Goal: Communication & Community: Answer question/provide support

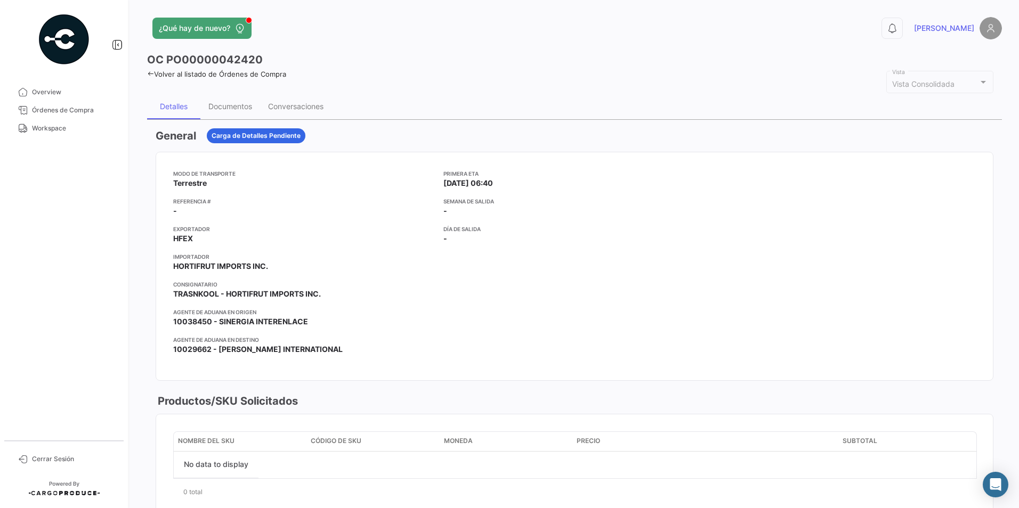
click at [151, 73] on icon at bounding box center [150, 73] width 7 height 7
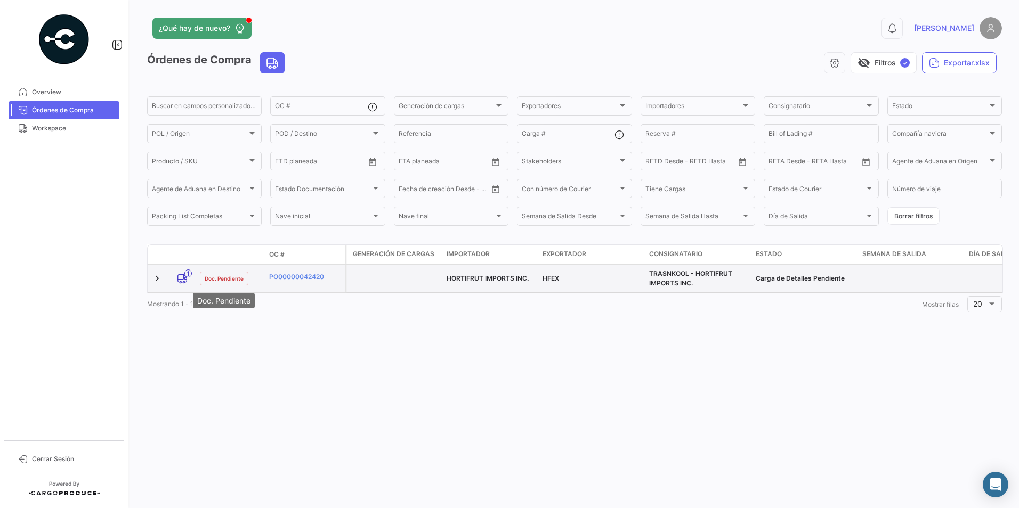
click at [233, 276] on span "Doc. Pendiente" at bounding box center [224, 278] width 39 height 9
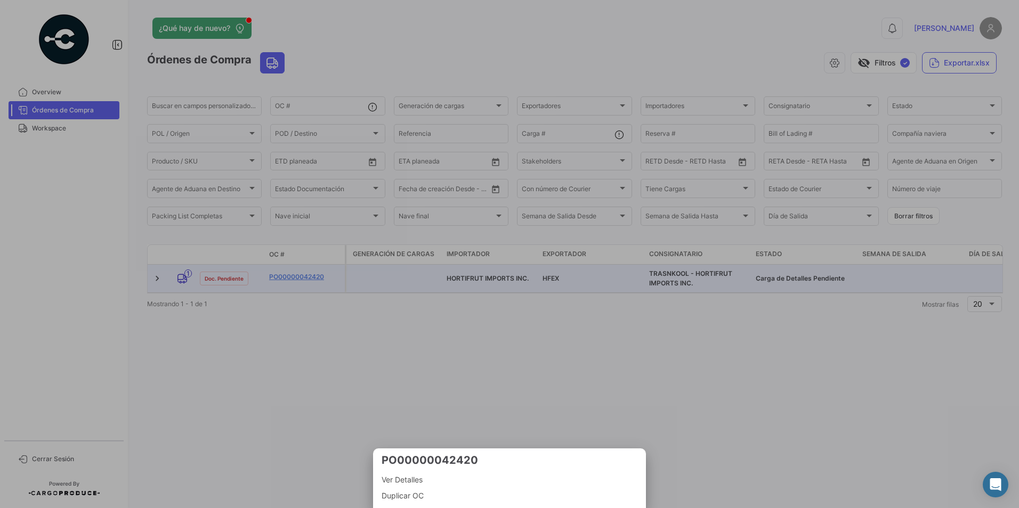
click at [339, 333] on div at bounding box center [509, 254] width 1019 height 508
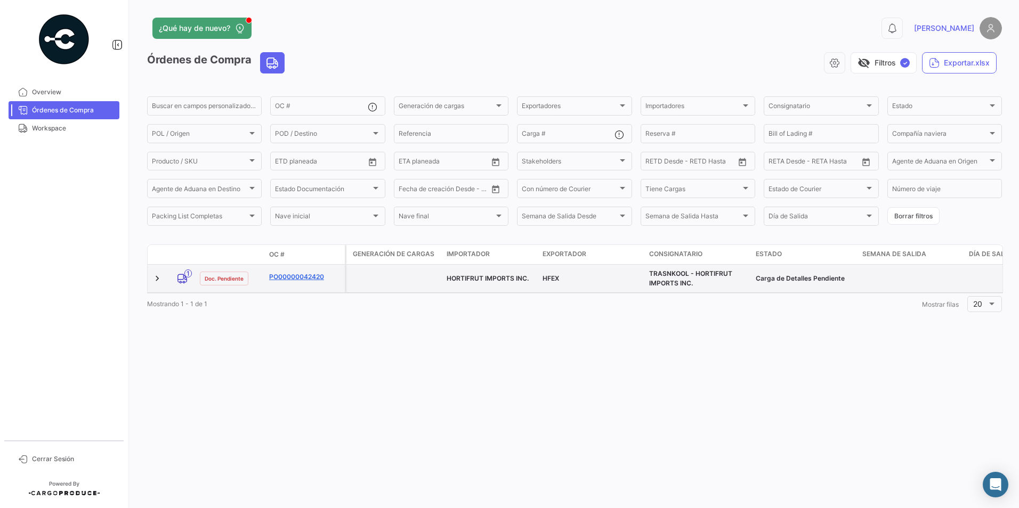
click at [313, 273] on link "PO00000042420" at bounding box center [304, 277] width 71 height 10
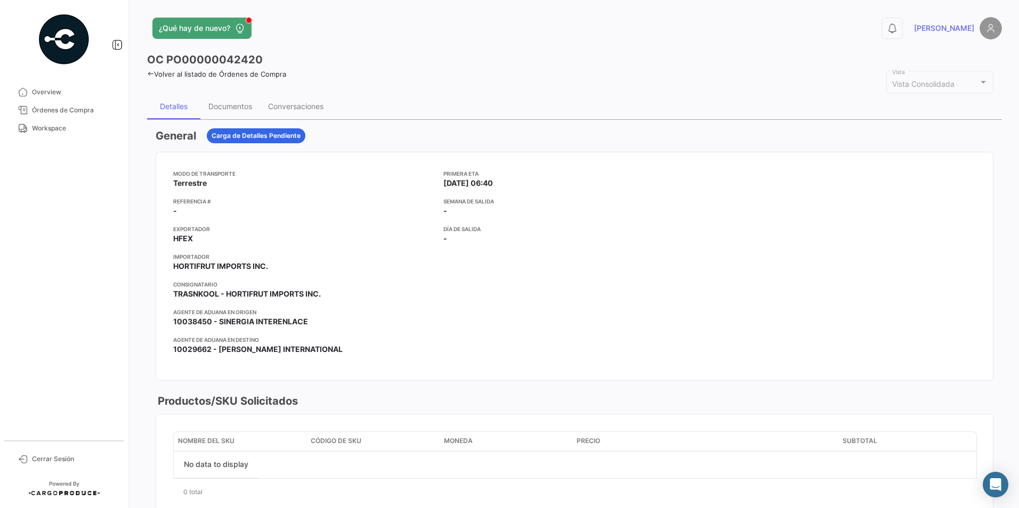
click at [153, 72] on icon at bounding box center [150, 73] width 7 height 7
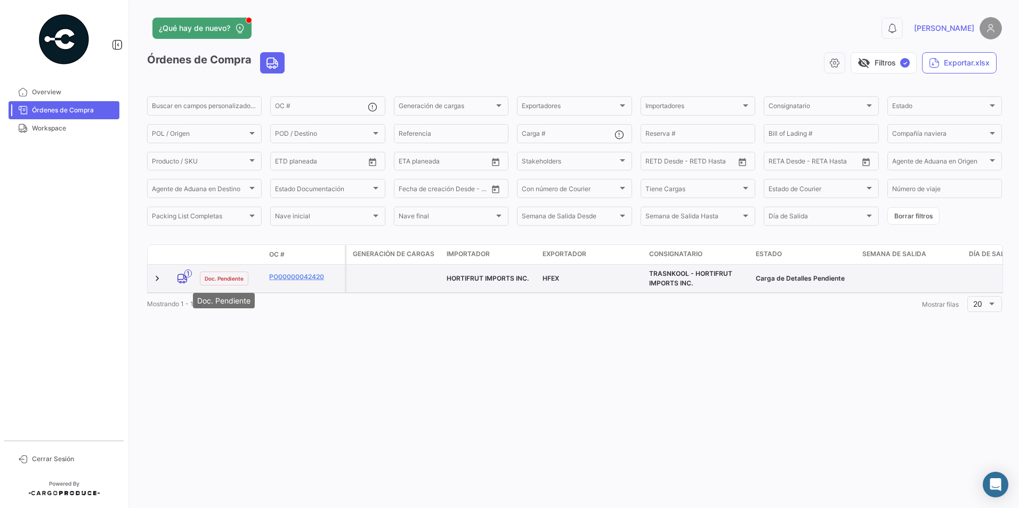
click at [226, 281] on span "Doc. Pendiente" at bounding box center [224, 278] width 39 height 9
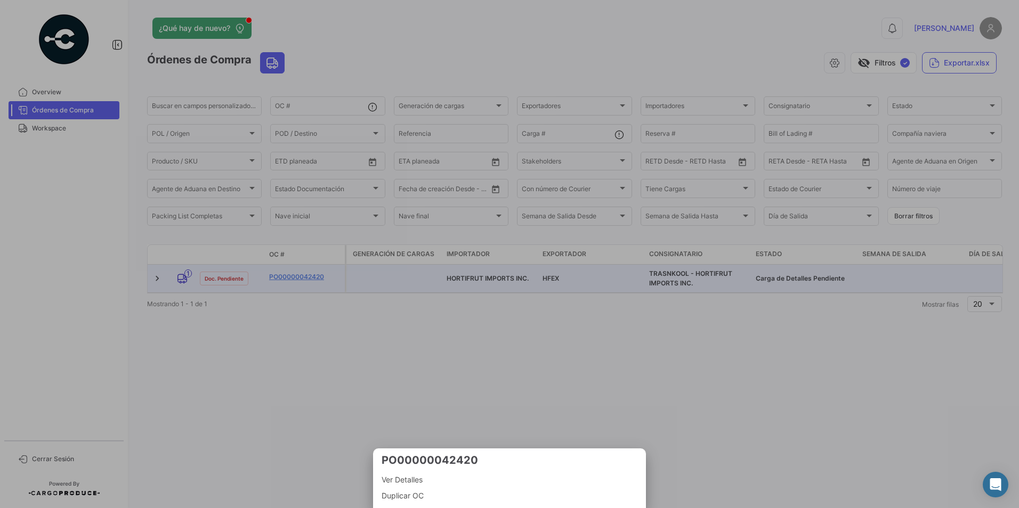
click at [416, 368] on div at bounding box center [509, 254] width 1019 height 508
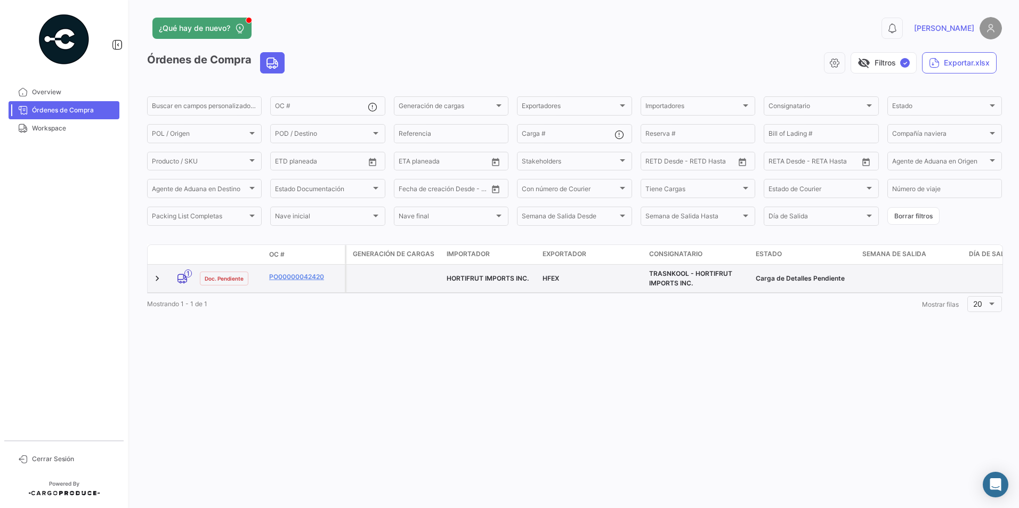
click at [525, 272] on datatable-body-cell "HORTIFRUT IMPORTS INC." at bounding box center [490, 279] width 96 height 28
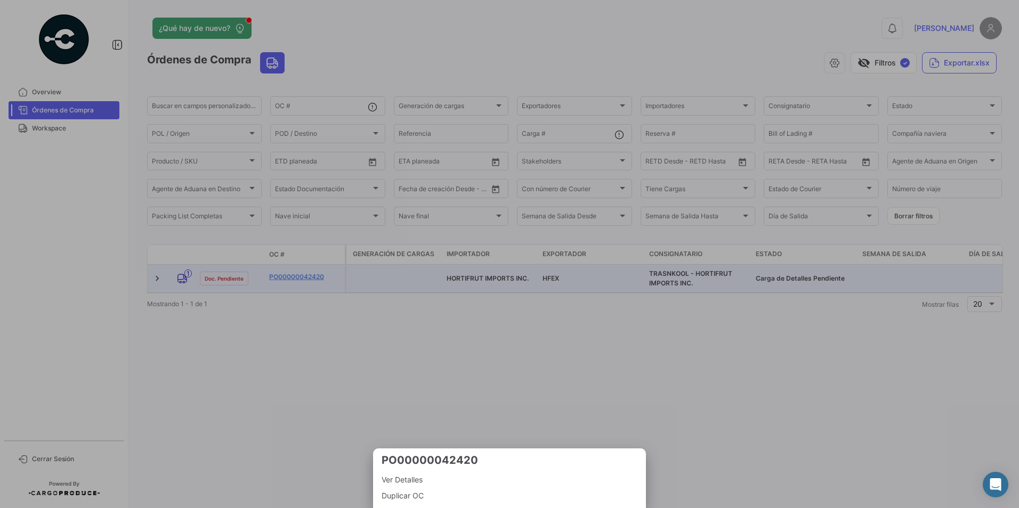
click at [110, 43] on div at bounding box center [509, 254] width 1019 height 508
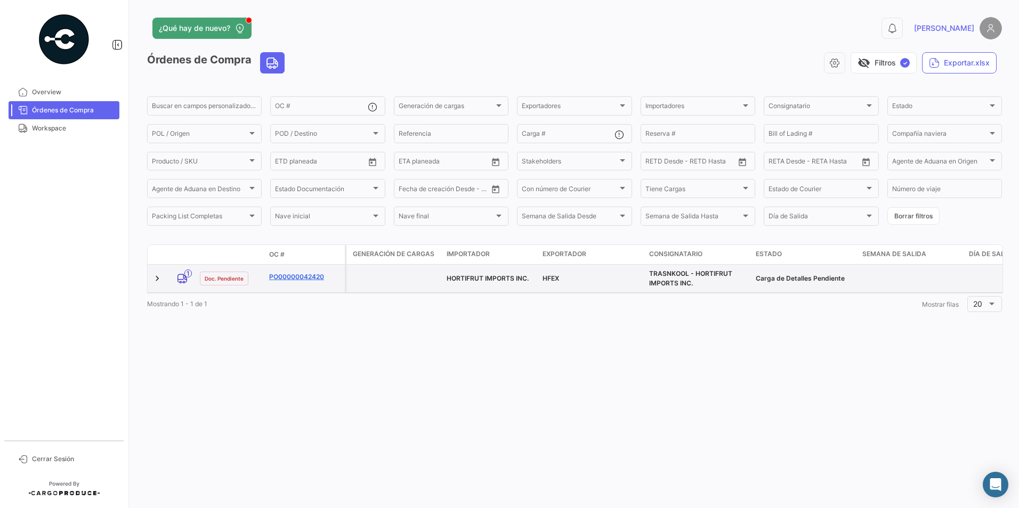
click at [287, 274] on link "PO00000042420" at bounding box center [304, 277] width 71 height 10
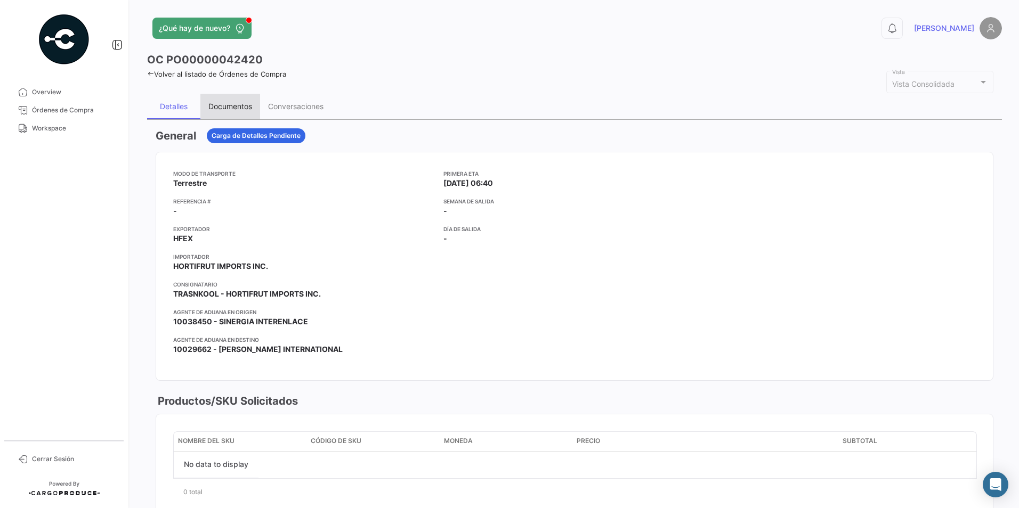
click at [245, 106] on div "Documentos" at bounding box center [230, 106] width 44 height 9
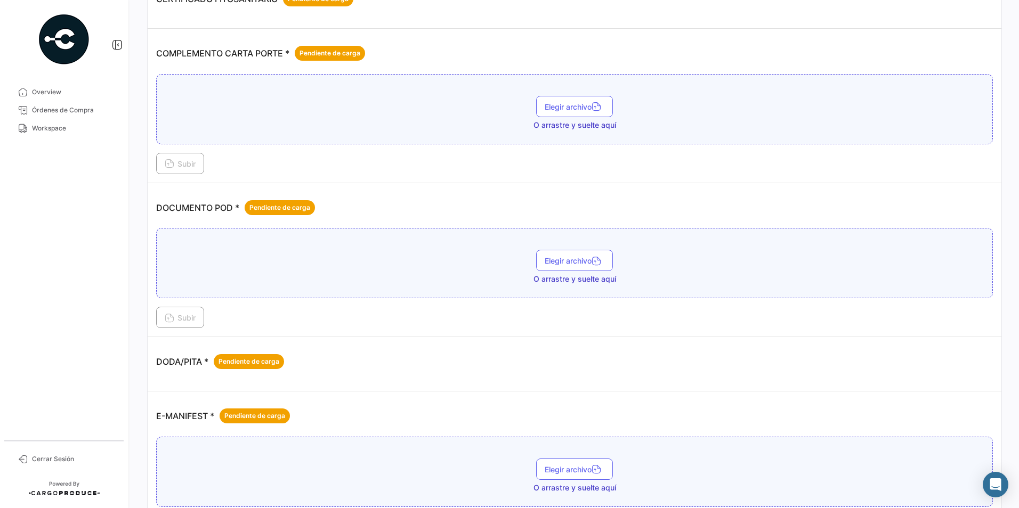
scroll to position [311, 0]
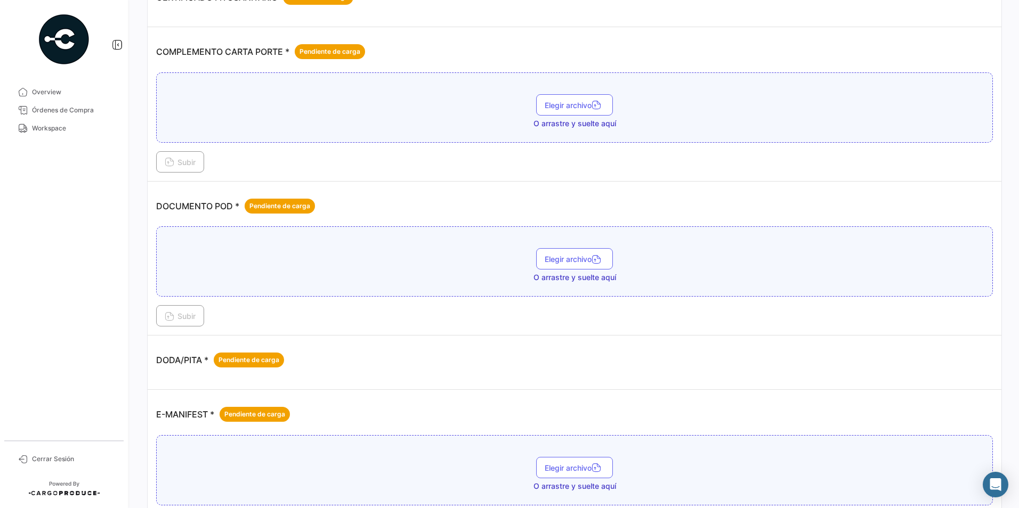
click at [255, 165] on div "Subir" at bounding box center [574, 161] width 837 height 21
click at [482, 195] on div "DOCUMENTO POD * Pendiente de carga" at bounding box center [574, 206] width 837 height 32
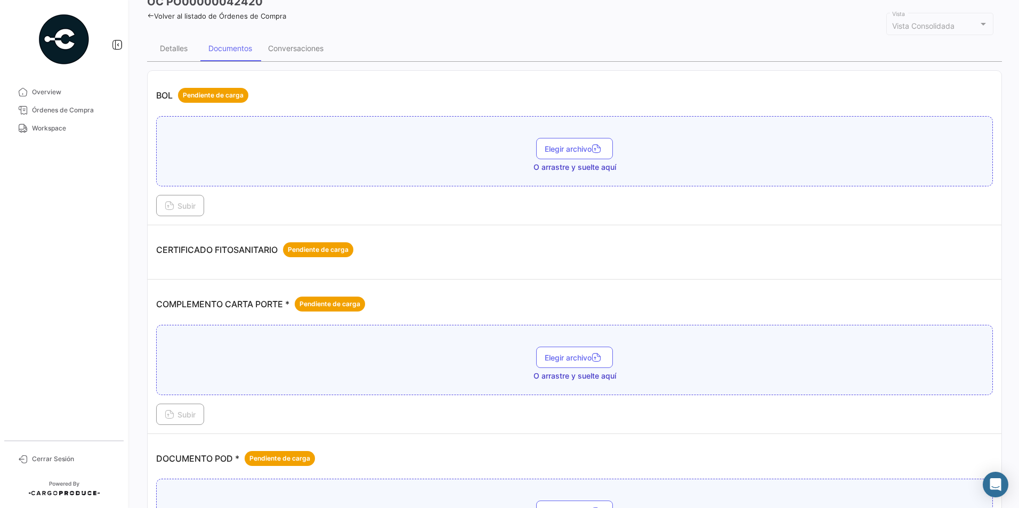
scroll to position [0, 0]
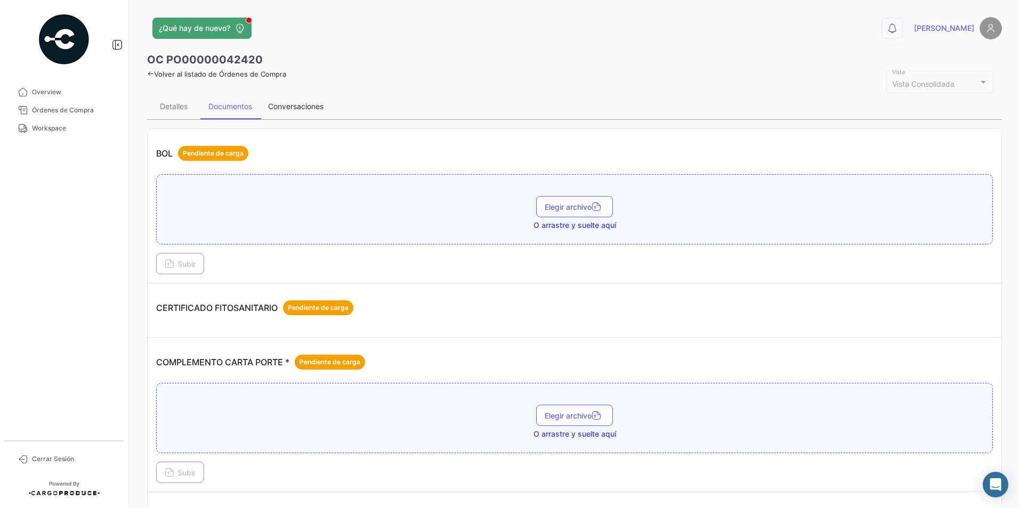
click at [293, 100] on div "Conversaciones" at bounding box center [295, 107] width 71 height 26
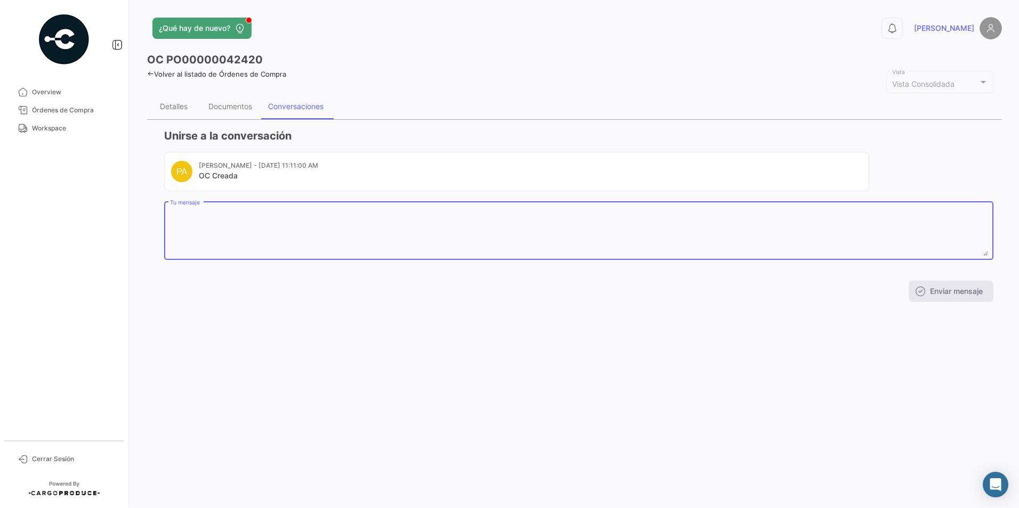
click at [273, 221] on textarea "Tu mensaje" at bounding box center [579, 232] width 818 height 47
click at [238, 225] on textarea "Tu mensaje" at bounding box center [579, 232] width 818 height 47
click at [217, 228] on textarea "Buen día les comparto datos para cruce:" at bounding box center [579, 232] width 818 height 47
click at [332, 216] on textarea "Buen día les comparto datos para cruce:" at bounding box center [579, 232] width 818 height 47
click at [213, 234] on textarea "Buen día les comparto datos para cruce: OP: UNIDAD: CAJA: PLACA" at bounding box center [579, 232] width 818 height 47
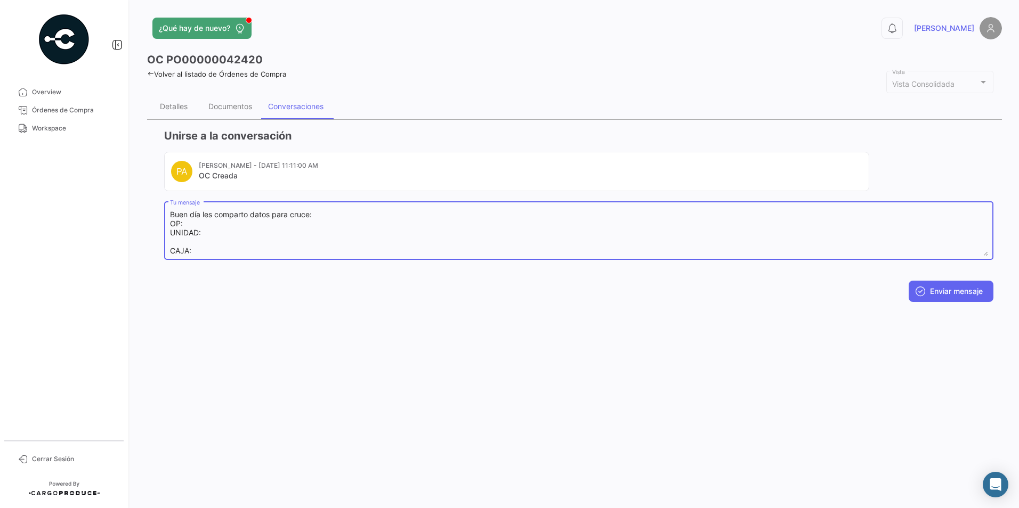
scroll to position [9, 0]
click at [205, 245] on textarea "Buen día les comparto datos para cruce: OP: UNIDAD: PLACA: CAJA: PLACA" at bounding box center [579, 232] width 818 height 47
click at [201, 251] on textarea "Buen día les comparto datos para cruce: OP: UNIDAD: PLACA: CAJA: PLACA" at bounding box center [579, 232] width 818 height 47
click at [190, 252] on textarea "Buen día les comparto datos para cruce: OP: UNIDAD: PLACA: CAJA: PLACA: DATOS D…" at bounding box center [579, 232] width 818 height 47
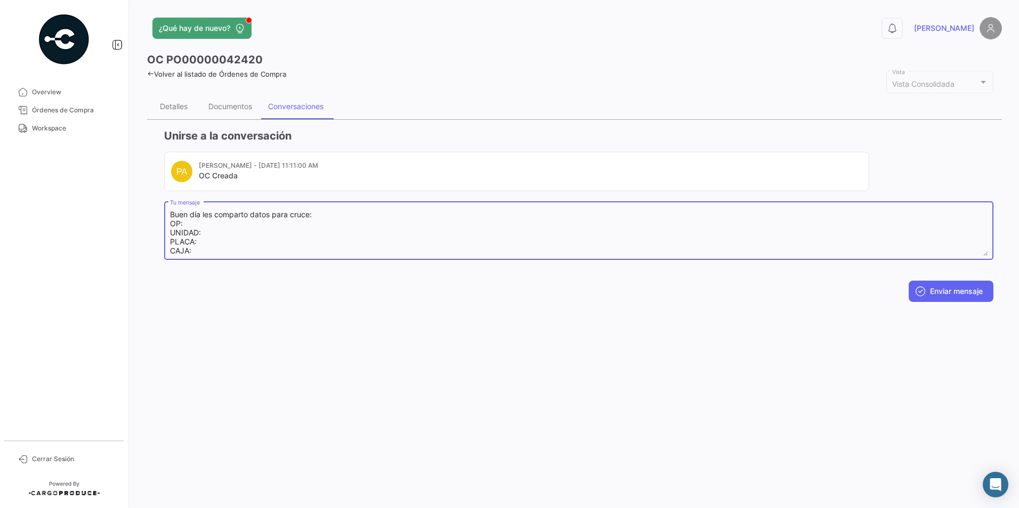
scroll to position [27, 0]
drag, startPoint x: 195, startPoint y: 249, endPoint x: 165, endPoint y: 255, distance: 30.3
click at [165, 255] on div "Buen día les comparto datos para cruce: OP: UNIDAD: PLACA: CAJA: PLACA: DATOS D…" at bounding box center [578, 230] width 829 height 60
paste textarea "Alpha: PYAB CAAT: 3BMQ"
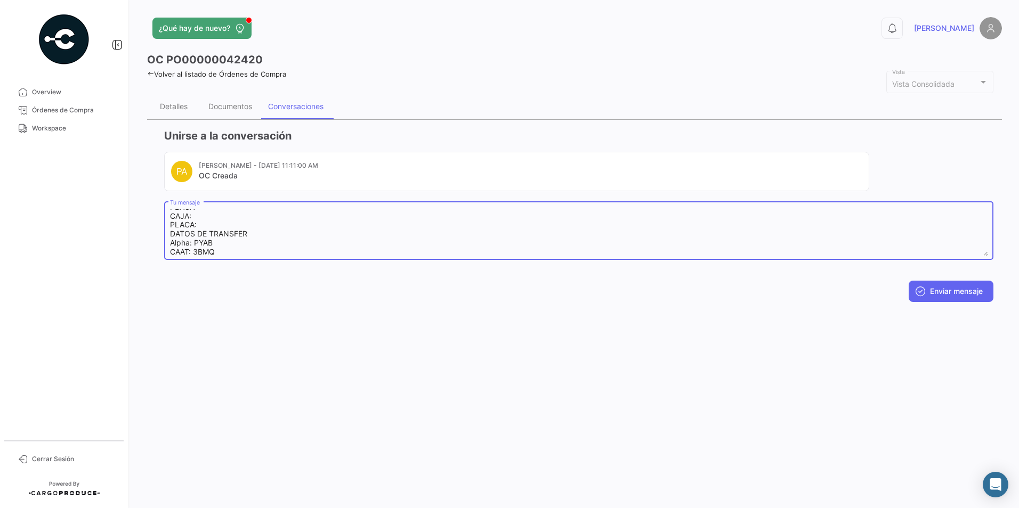
click at [235, 230] on textarea "Buen día les comparto datos para cruce: OP: UNIDAD: PLACA: CAJA: PLACA: DATOS D…" at bounding box center [579, 232] width 818 height 47
click at [198, 220] on textarea "Buen día les comparto datos para cruce: OP: UNIDAD: PLACA: CAJA: PLACA: DATOS D…" at bounding box center [579, 232] width 818 height 47
click at [197, 222] on textarea "Buen día les comparto datos para cruce: OP: UNIDAD: PLACA: CAJA: PLACA: DATOS D…" at bounding box center [579, 232] width 818 height 47
click at [193, 225] on textarea "Buen día les comparto datos para cruce: OP: UNIDAD: PLACA: CAJA: PLACA: DATOS D…" at bounding box center [579, 232] width 818 height 47
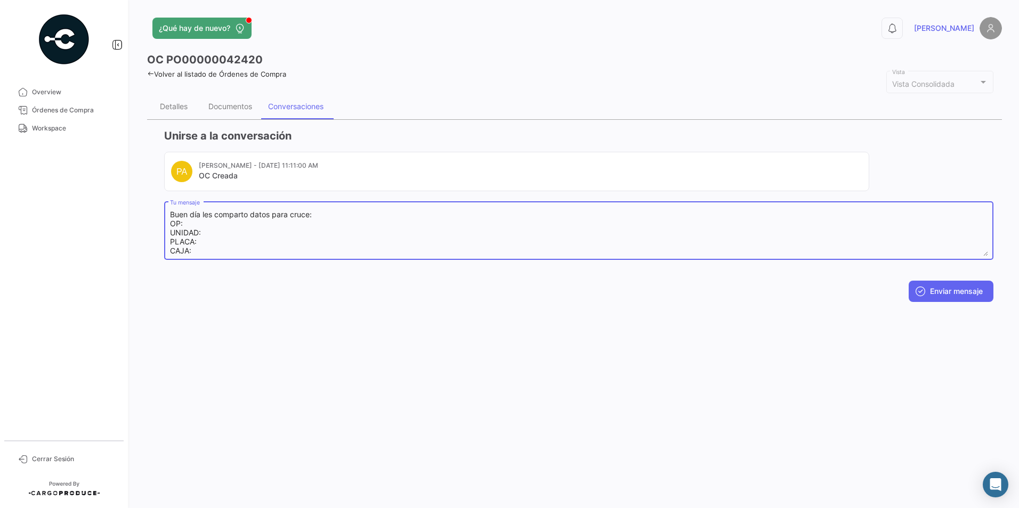
type textarea "Buen día les comparto datos para cruce: OP: UNIDAD: PLACA: CAJA: PLACA: DATOS D…"
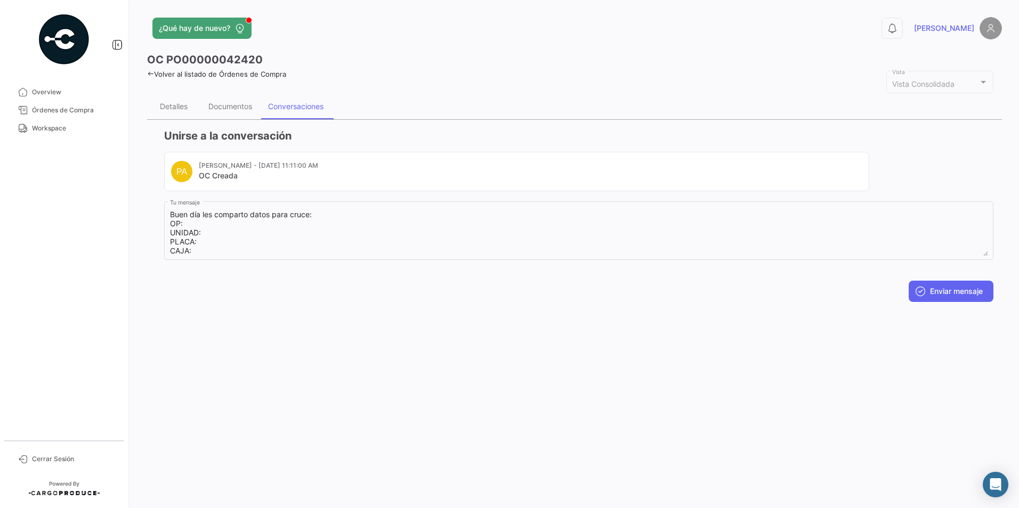
click at [146, 70] on div "¿Qué hay de nuevo? 0 [PERSON_NAME] OC PO00000042420 Volver al listado de Órdene…" at bounding box center [574, 254] width 889 height 508
click at [151, 72] on icon at bounding box center [150, 73] width 7 height 7
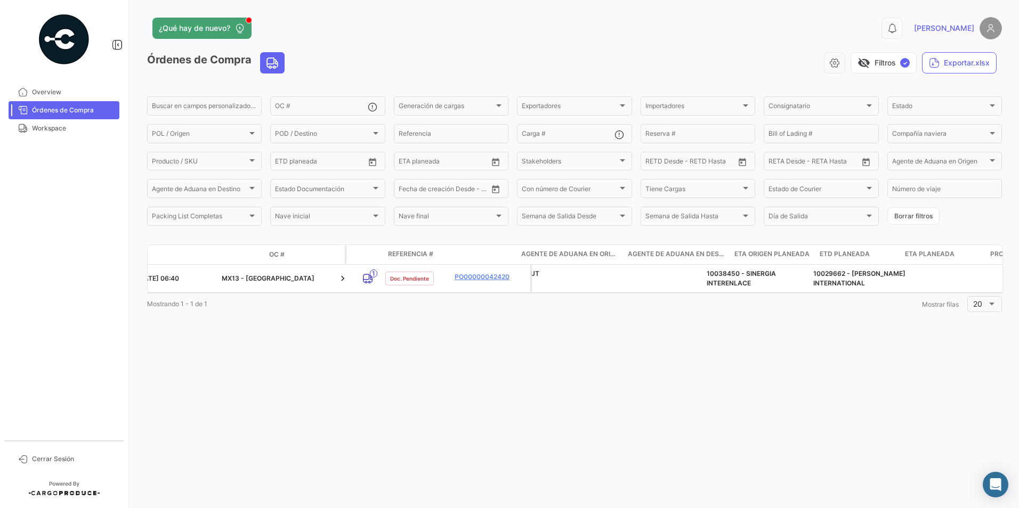
scroll to position [0, 1179]
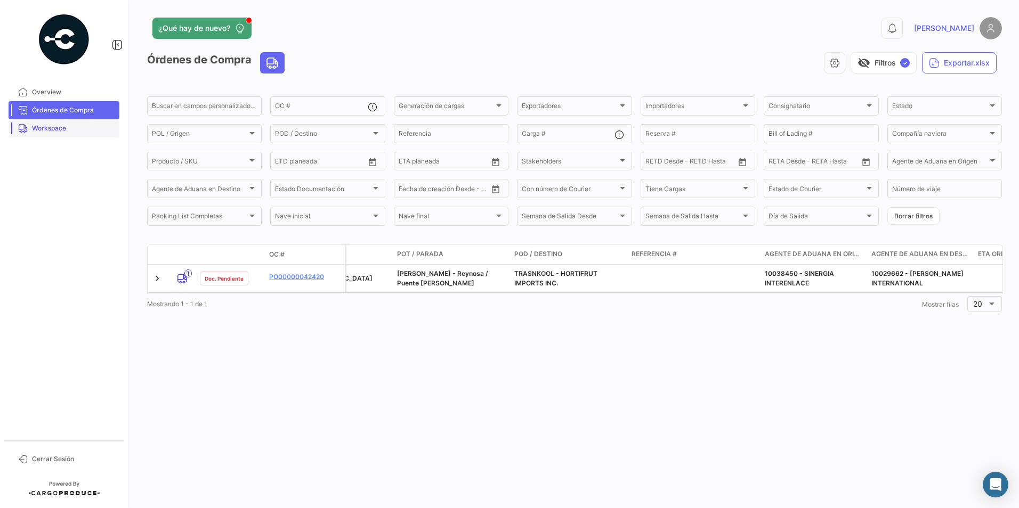
click at [49, 126] on span "Workspace" at bounding box center [73, 129] width 83 height 10
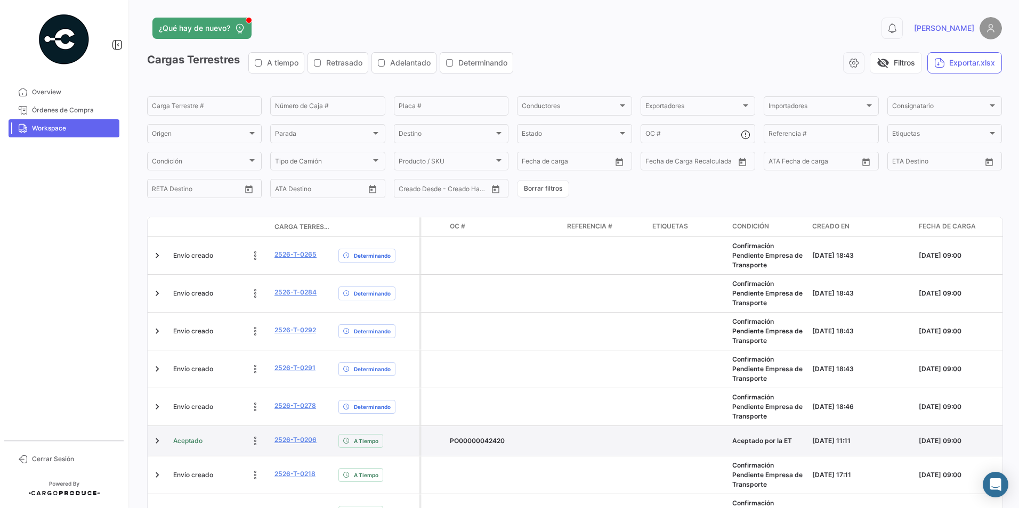
scroll to position [0, 1238]
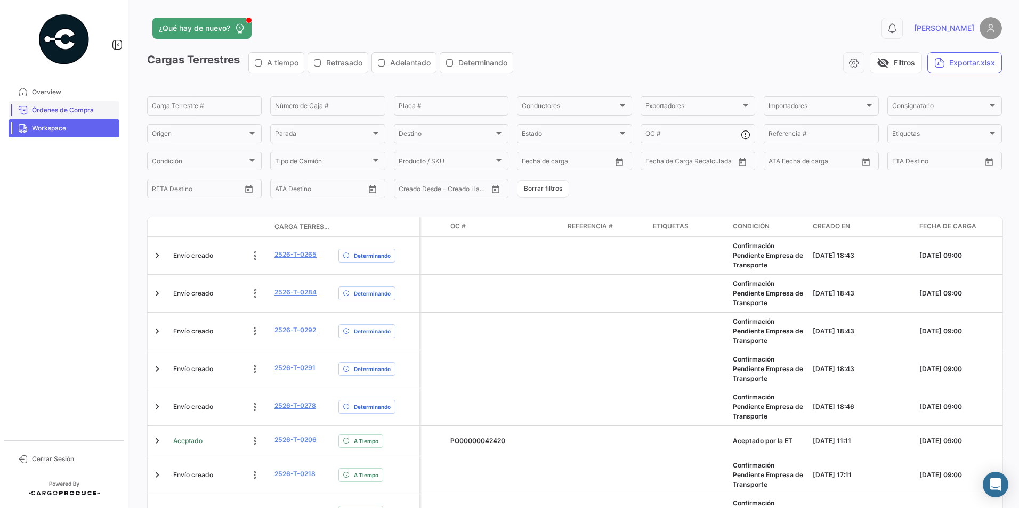
click at [78, 108] on span "Órdenes de Compra" at bounding box center [73, 111] width 83 height 10
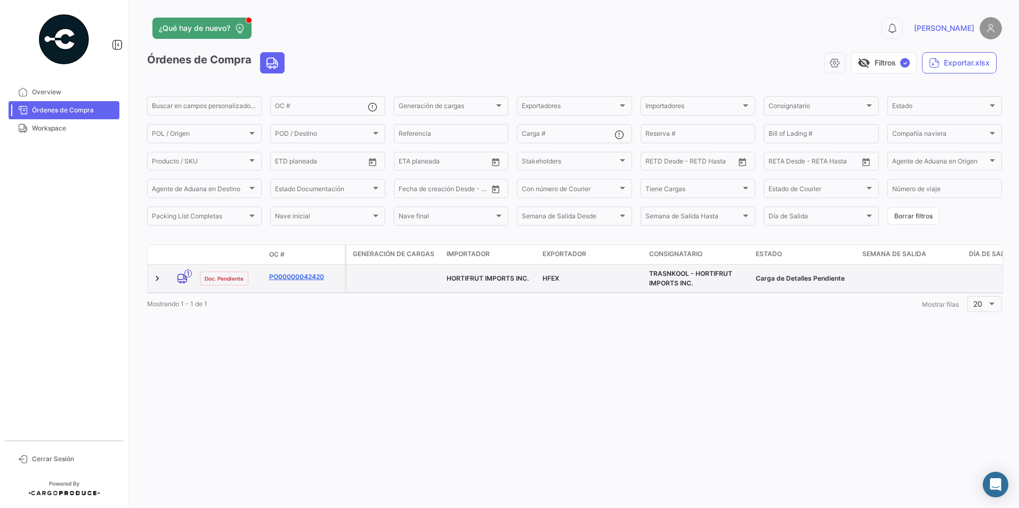
click at [289, 278] on link "PO00000042420" at bounding box center [304, 277] width 71 height 10
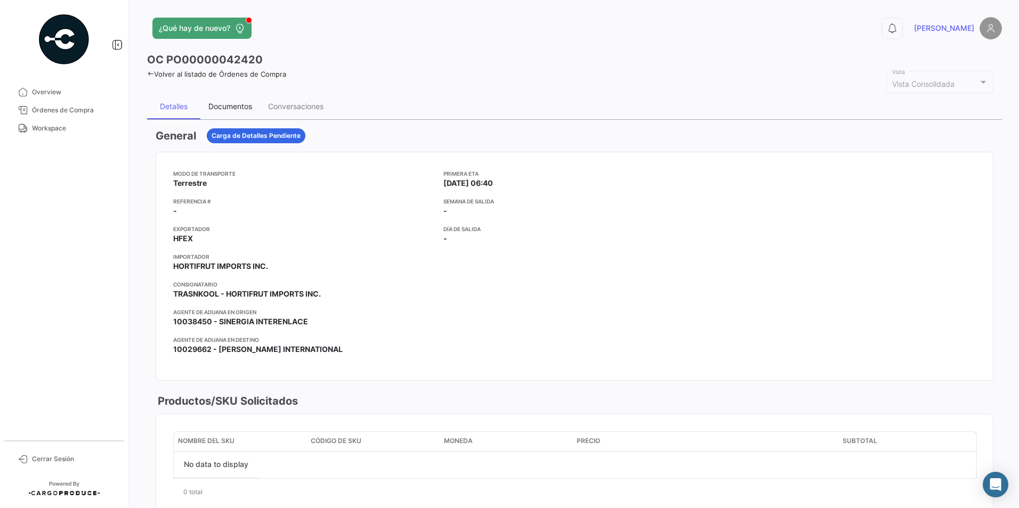
click at [228, 107] on div "Documentos" at bounding box center [230, 106] width 44 height 9
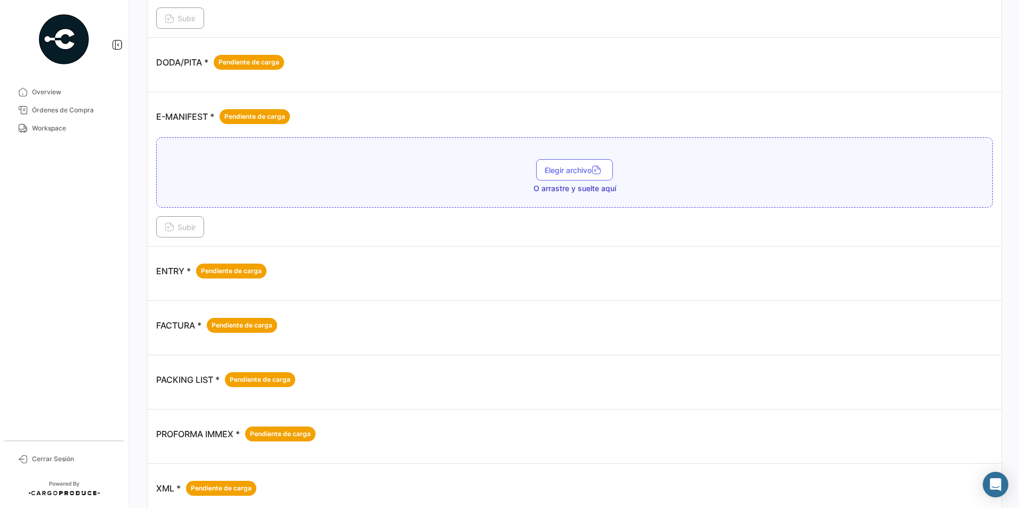
scroll to position [609, 0]
